Goal: Transaction & Acquisition: Download file/media

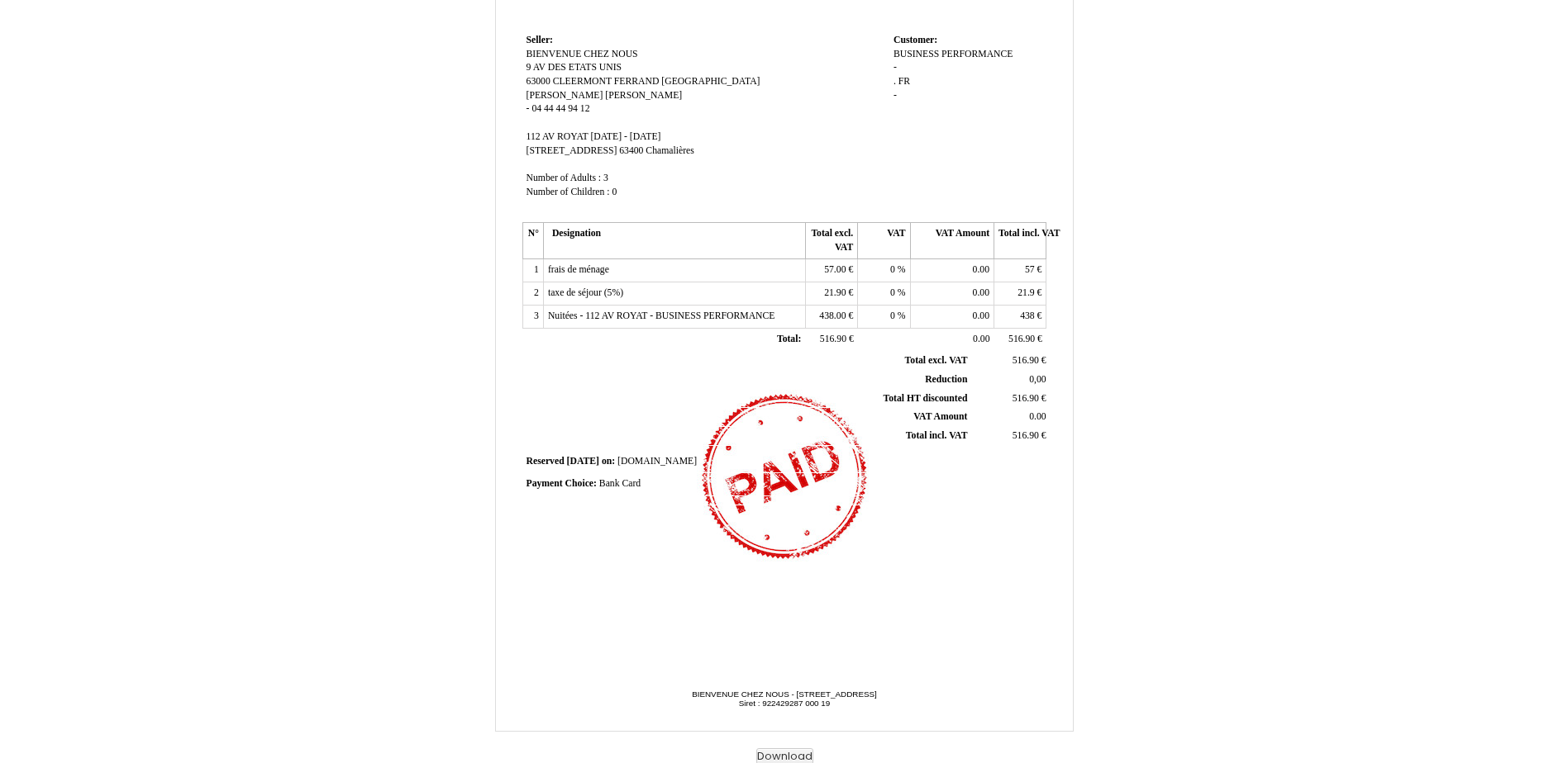
scroll to position [208, 0]
click at [779, 753] on button "Download" at bounding box center [784, 754] width 57 height 18
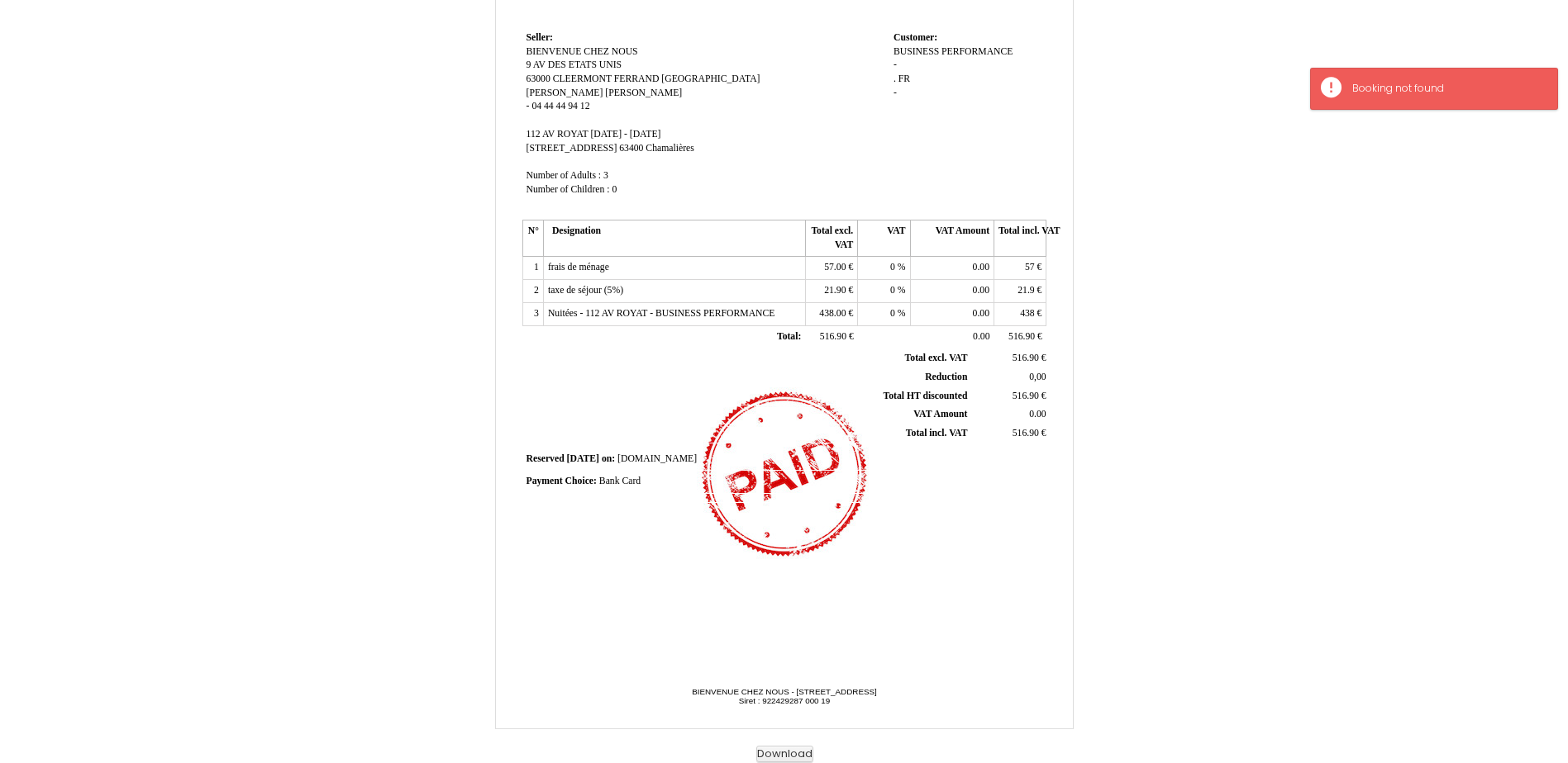
click at [680, 644] on div "Invoice Invoice N° 6709566 6709566 Creation date 10 September 2025 Seller: Sell…" at bounding box center [784, 259] width 529 height 781
click at [793, 752] on button "Download" at bounding box center [784, 754] width 57 height 18
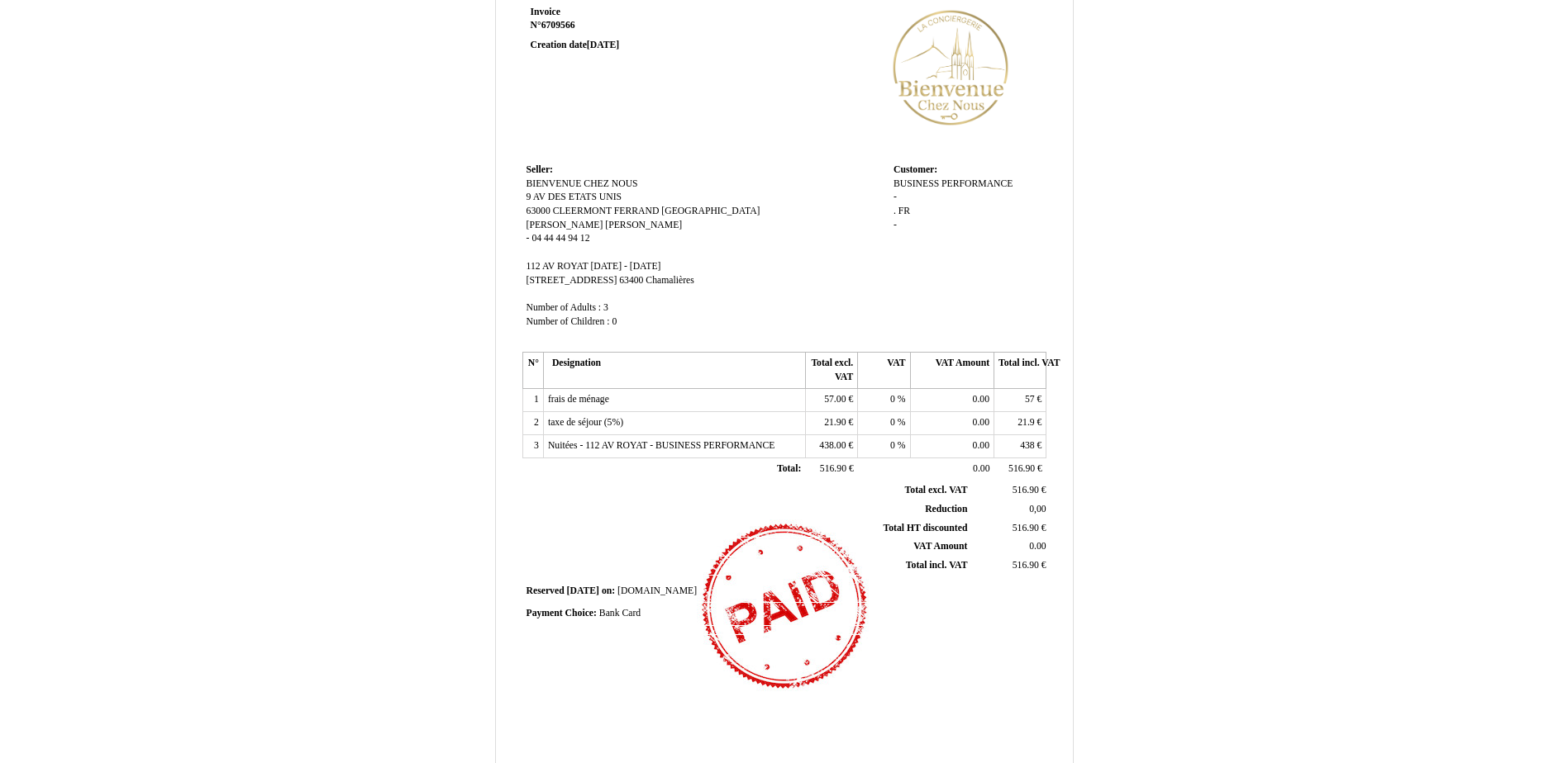
scroll to position [0, 0]
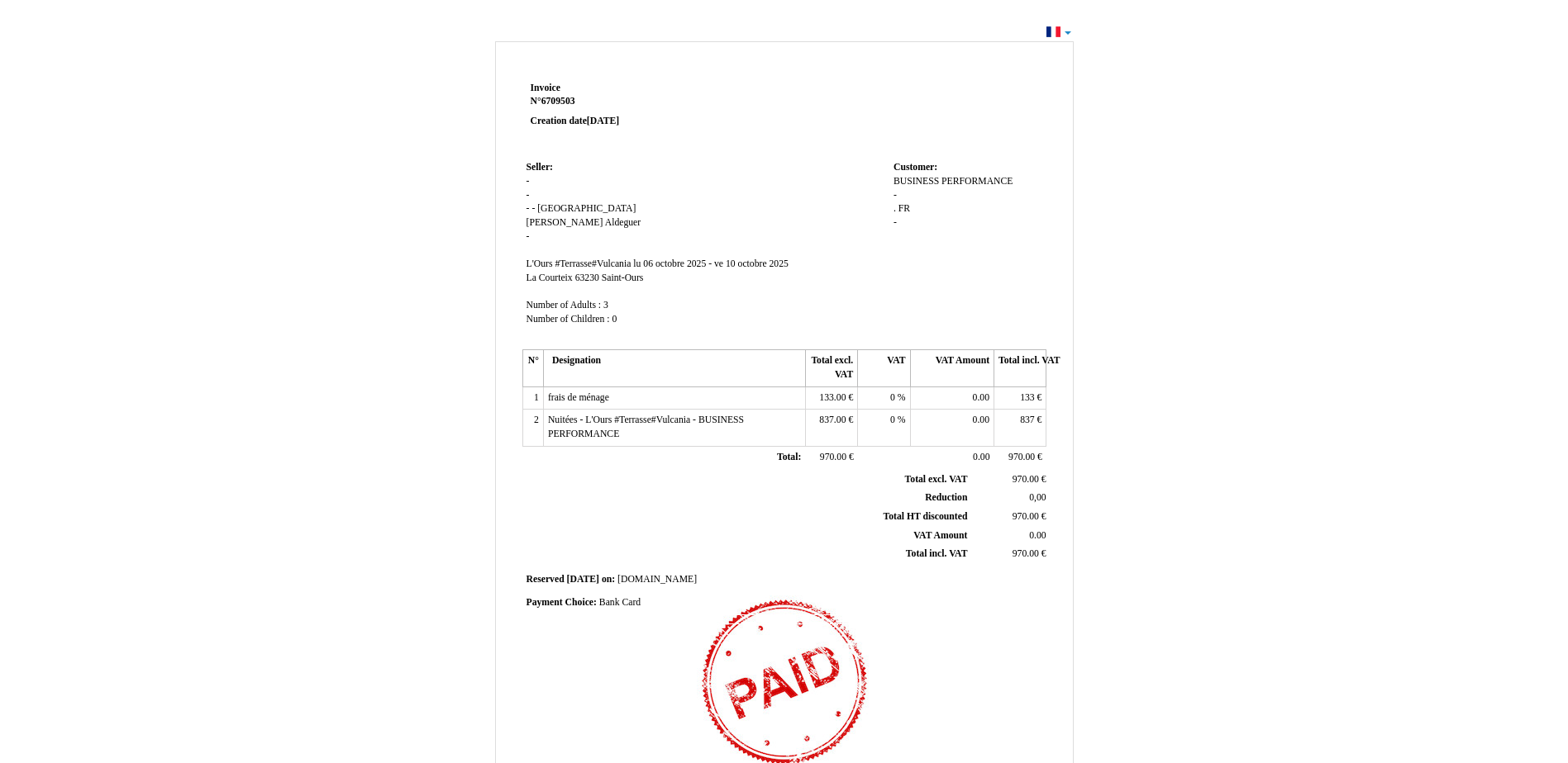
click at [945, 140] on td at bounding box center [889, 117] width 315 height 80
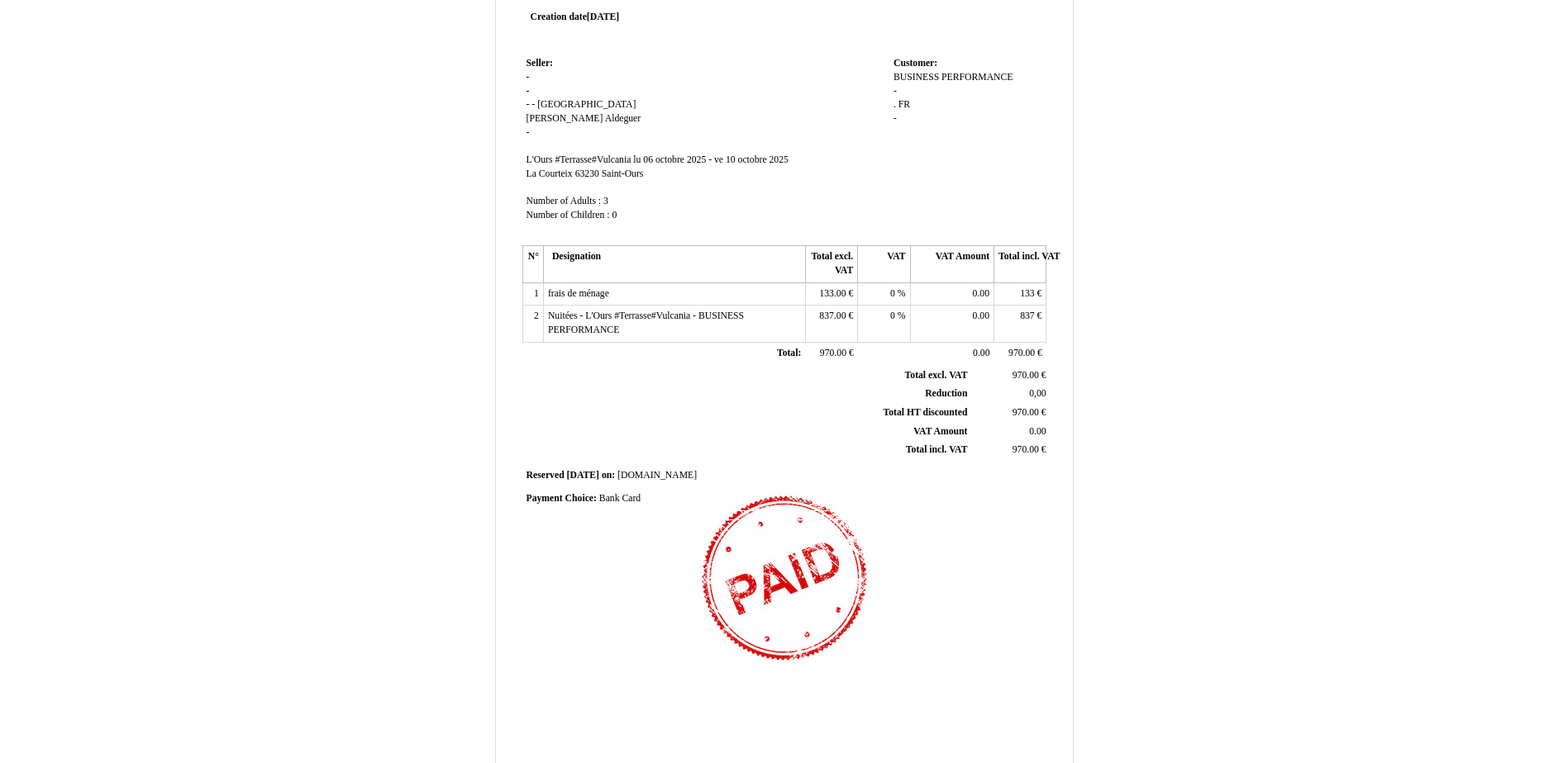
scroll to position [208, 0]
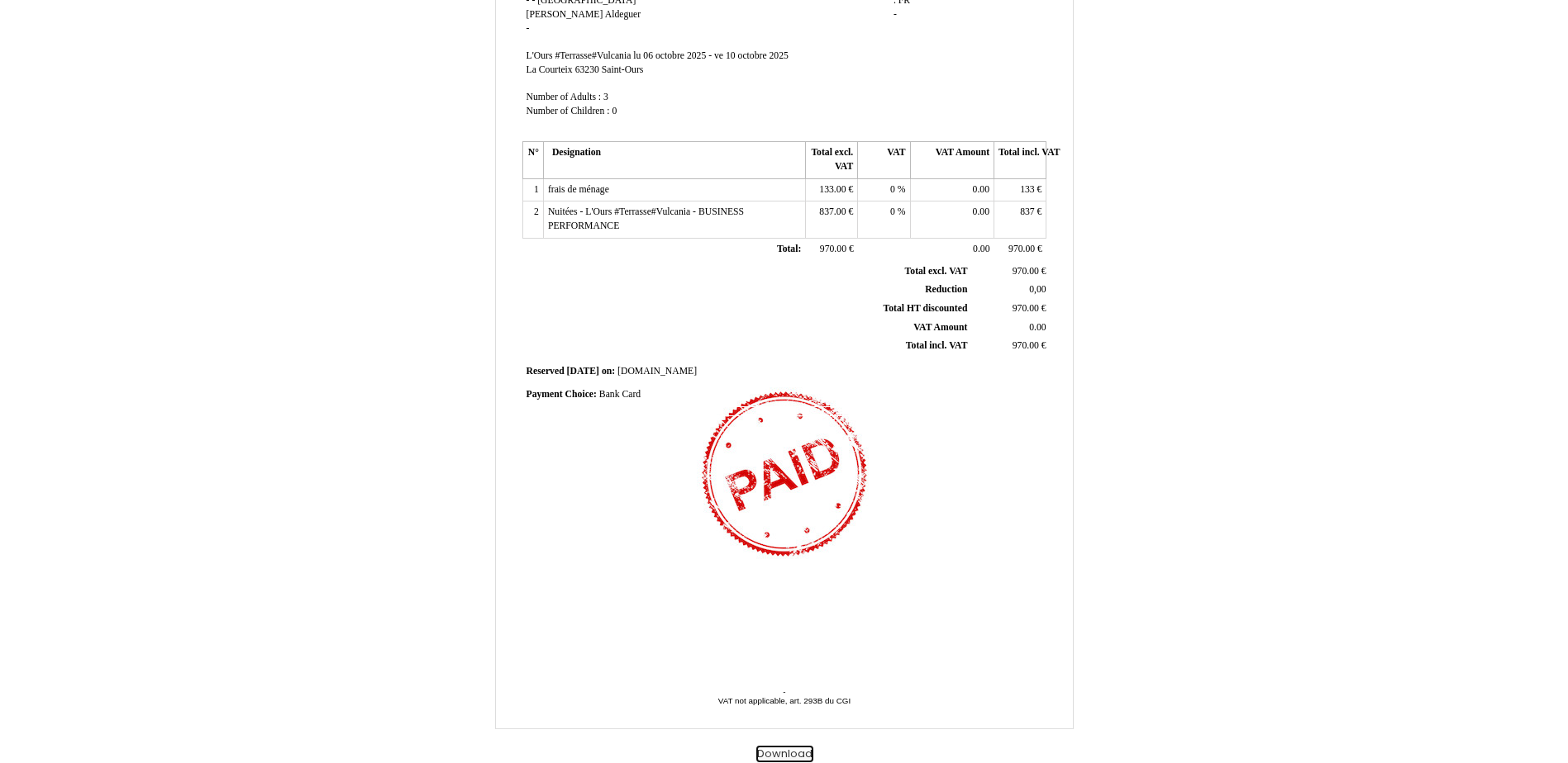
click at [773, 748] on button "Download" at bounding box center [784, 754] width 57 height 18
